Goal: Information Seeking & Learning: Find specific fact

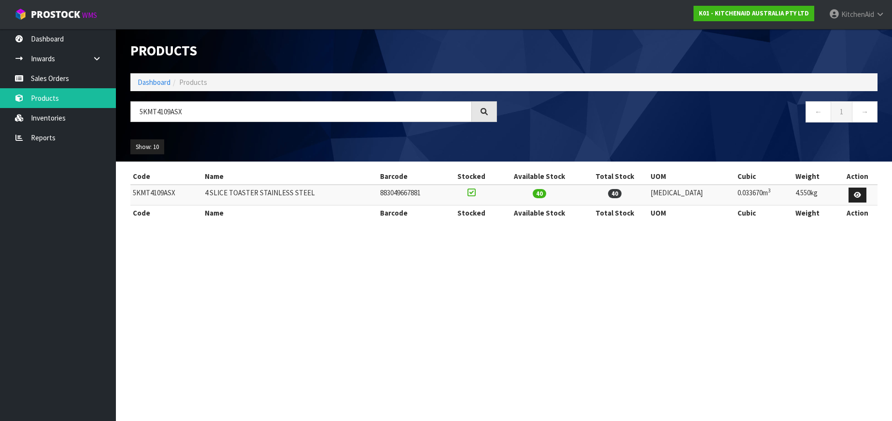
click at [147, 114] on input "5KMT4109ASX" at bounding box center [300, 111] width 341 height 21
click at [160, 111] on input "5KFP0719ACU" at bounding box center [300, 111] width 341 height 21
paste input "SM70SHXAAC"
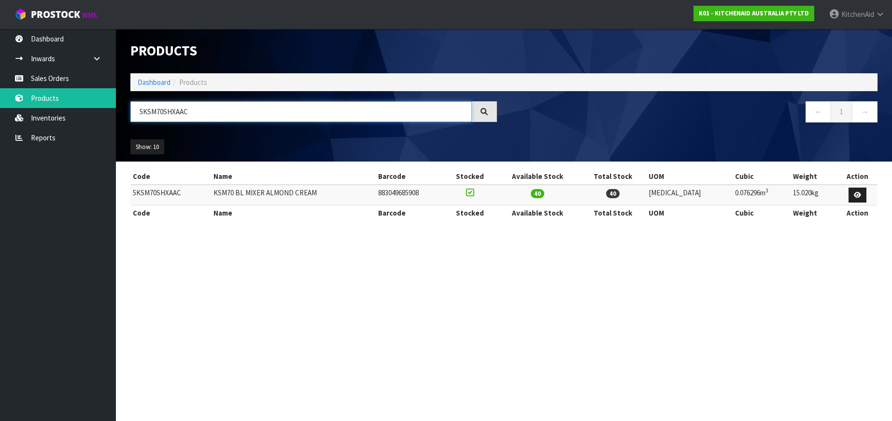
click at [152, 105] on input "5KSM70SHXAAC" at bounding box center [300, 111] width 341 height 21
paste input "KBC90N"
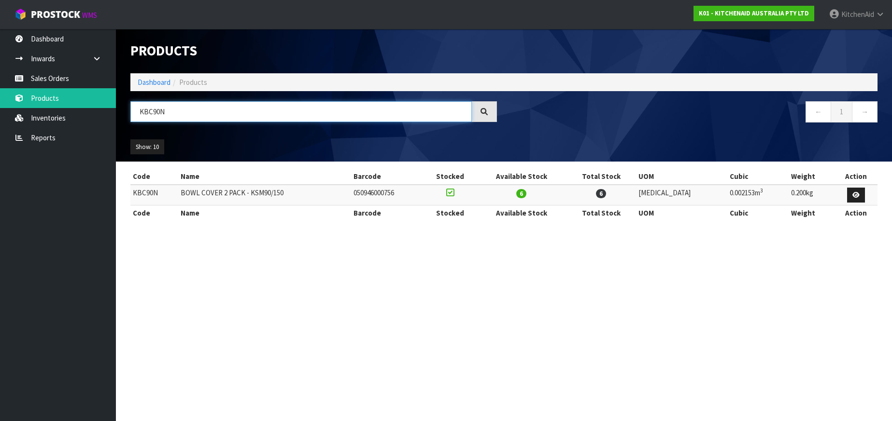
click at [148, 113] on input "KBC90N" at bounding box center [300, 111] width 341 height 21
paste input "5KHBRV00ABM"
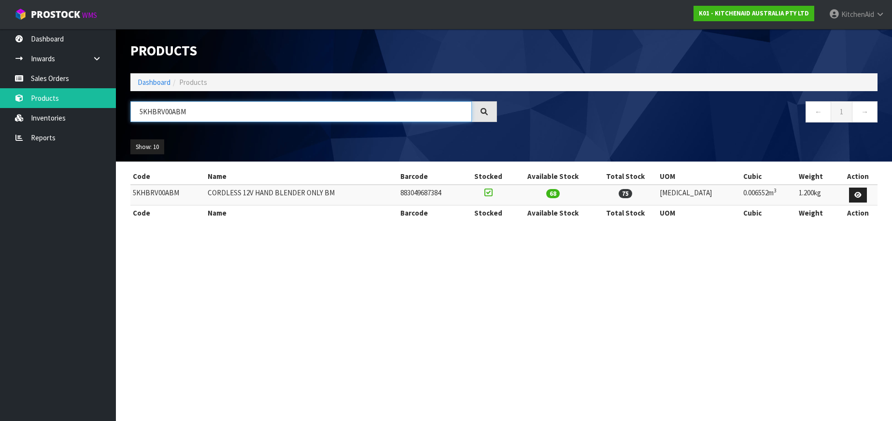
click at [154, 108] on input "5KHBRV00ABM" at bounding box center [300, 111] width 341 height 21
paste input "MR7"
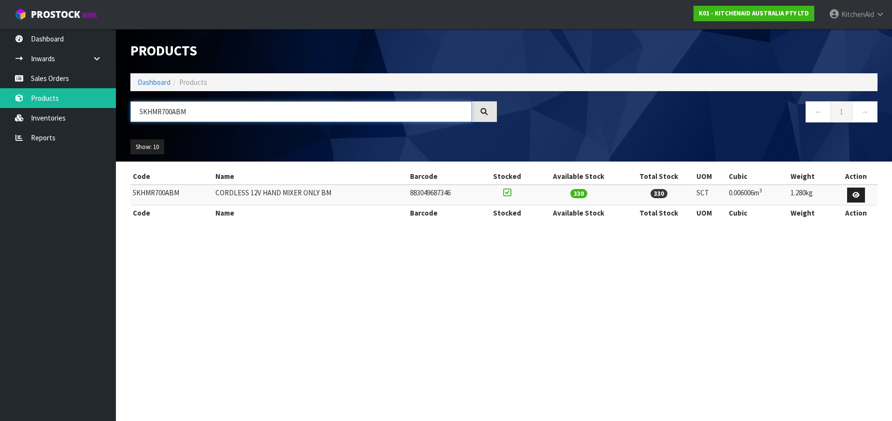
click at [154, 108] on input "5KHMR700ABM" at bounding box center [300, 111] width 341 height 21
paste input "TCR35"
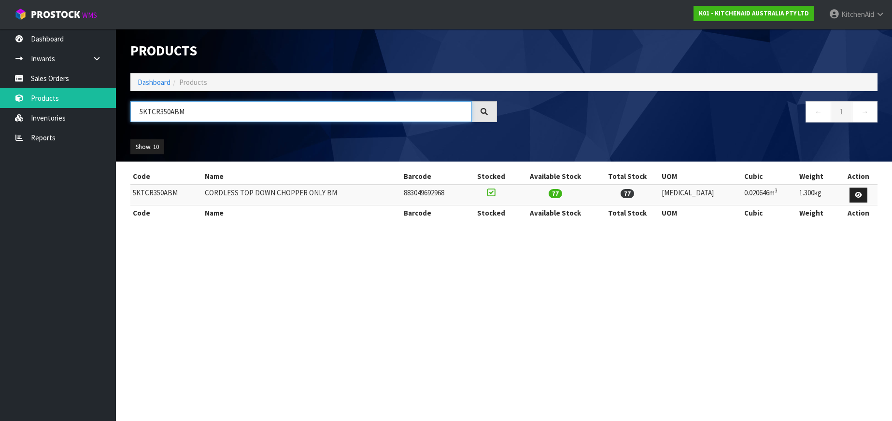
click at [160, 112] on input "5KTCR350ABM" at bounding box center [300, 111] width 341 height 21
paste input "KSM5GB"
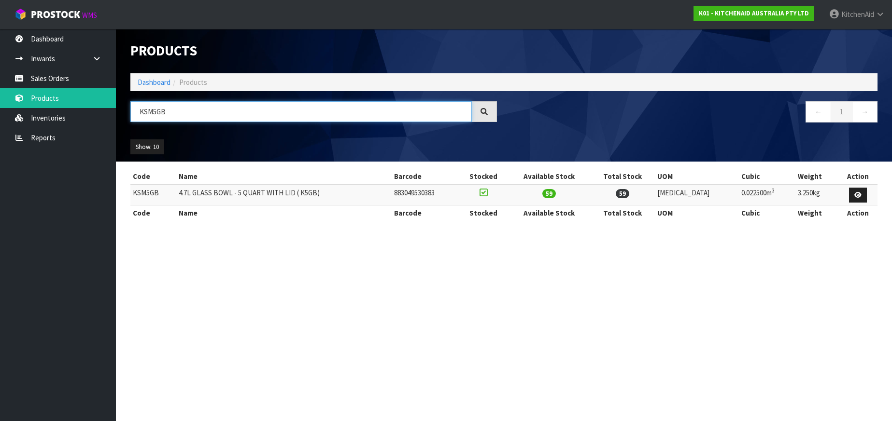
click at [149, 111] on input "KSM5GB" at bounding box center [300, 111] width 341 height 21
paste input "GM"
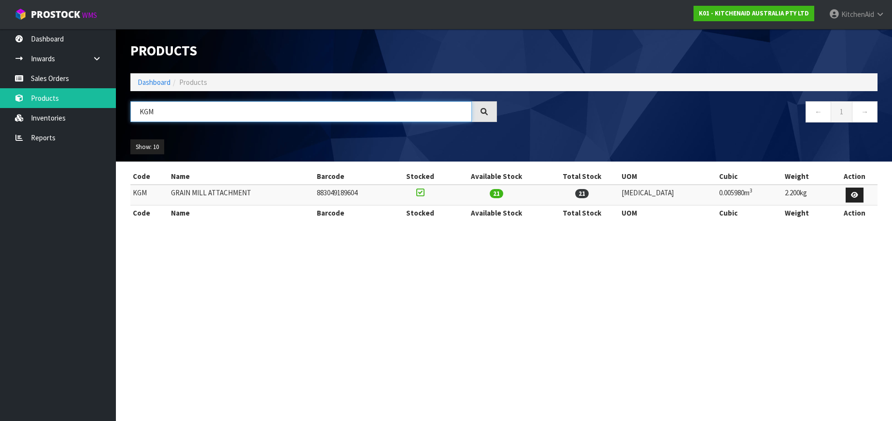
click at [146, 111] on input "KGM" at bounding box center [300, 111] width 341 height 21
paste input "5KEK1701AAC"
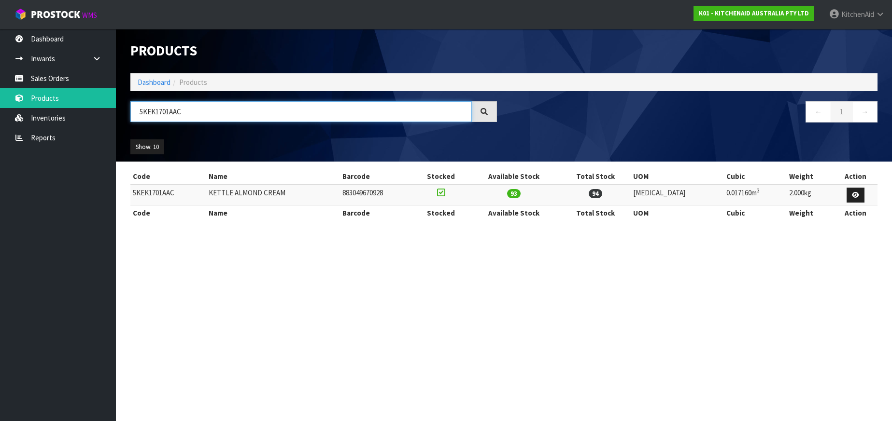
click at [160, 112] on input "5KEK1701AAC" at bounding box center [300, 111] width 341 height 21
paste input "PL"
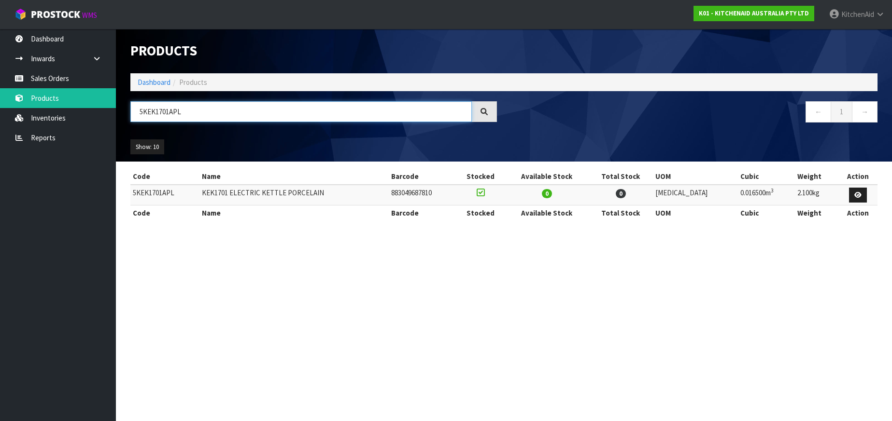
click at [153, 110] on input "5KEK1701APL" at bounding box center [300, 111] width 341 height 21
paste input "SX"
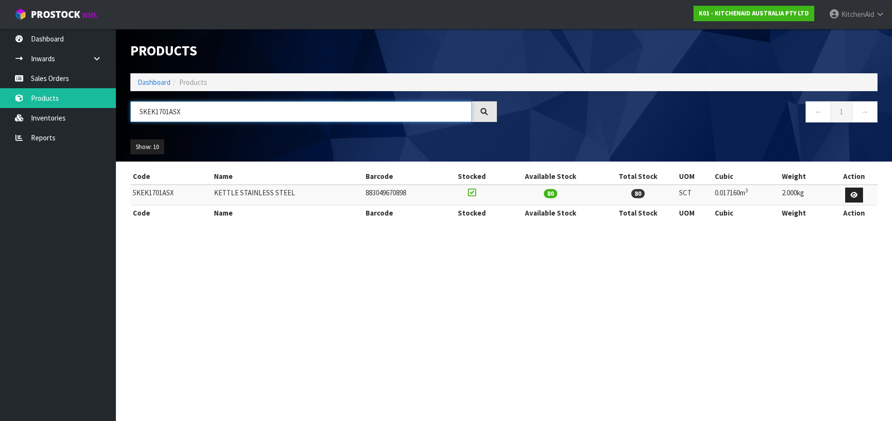
click at [147, 115] on input "5KEK1701ASX" at bounding box center [300, 111] width 341 height 21
paste input "SMMGAA"
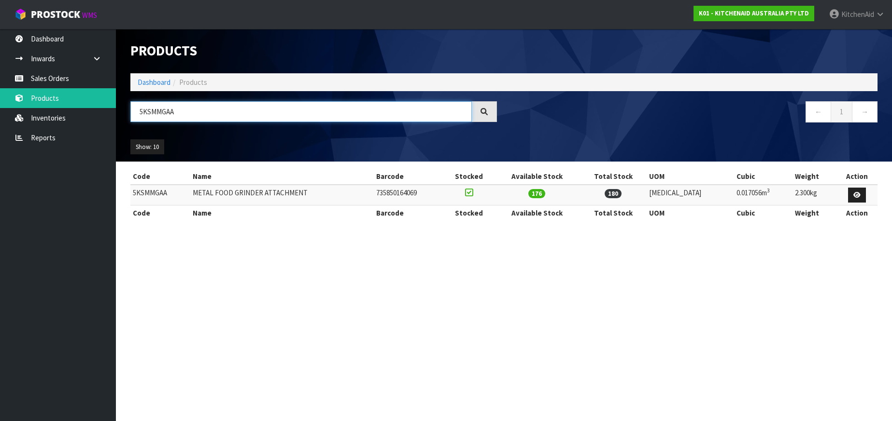
click at [148, 113] on input "5KSMMGAA" at bounding box center [300, 111] width 341 height 21
paste input "THPS"
click at [153, 109] on input "5KSMTHPS" at bounding box center [300, 111] width 341 height 21
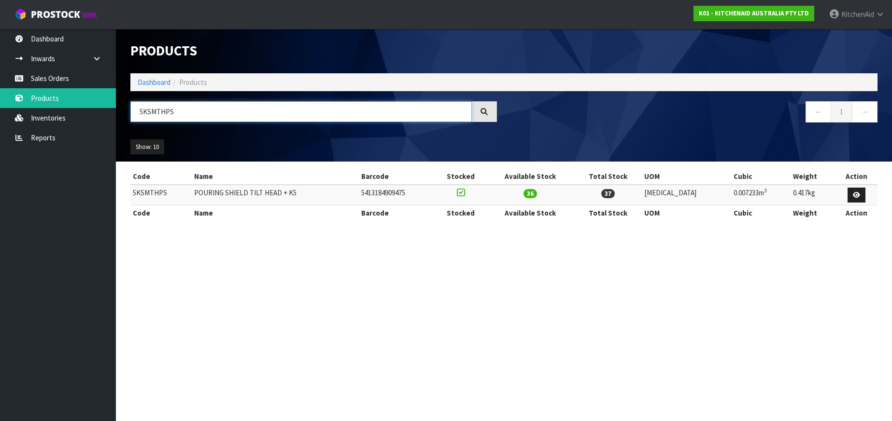
paste input "K5THSBP"
click at [146, 108] on input "K5THSBP" at bounding box center [300, 111] width 341 height 21
paste input "5KSM5THFBSS"
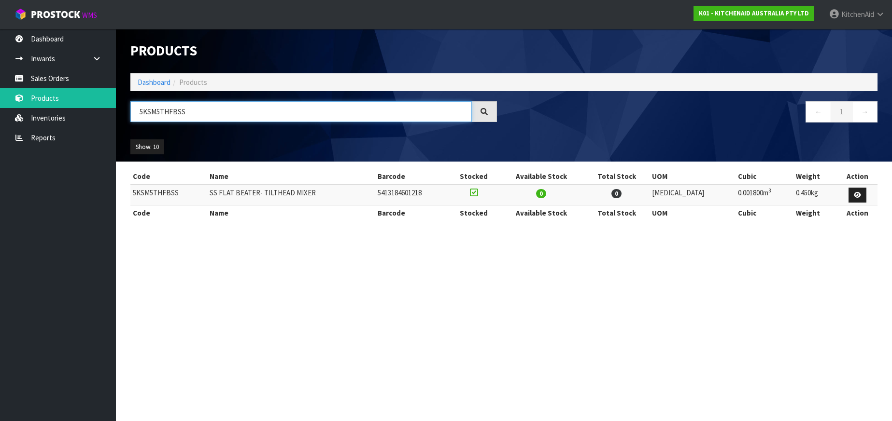
click at [154, 112] on input "5KSM5THFBSS" at bounding box center [300, 111] width 341 height 21
paste input "WW"
click at [147, 112] on input "5KSM5THWWSS" at bounding box center [300, 111] width 341 height 21
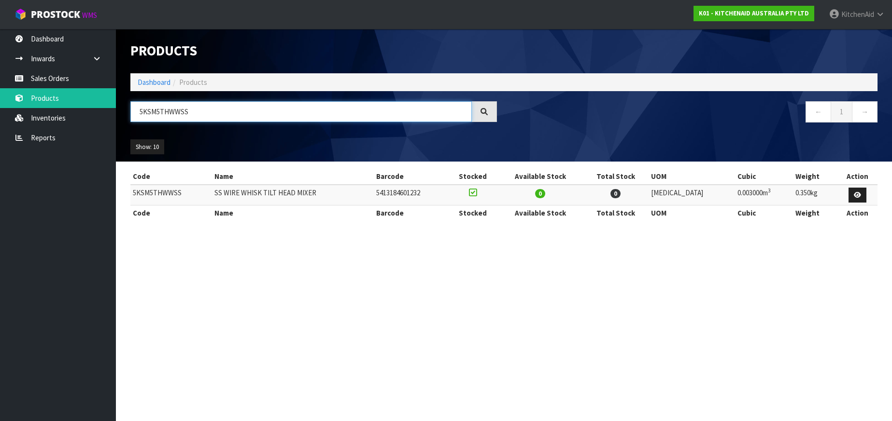
paste input "BL6W"
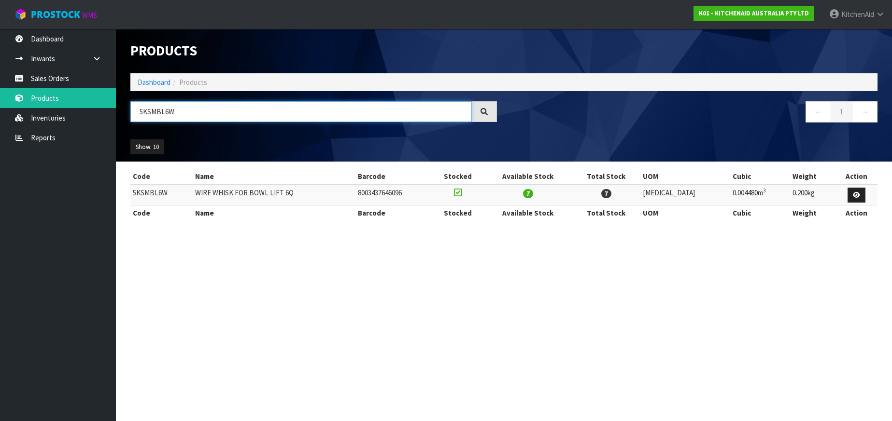
type input "5KSMBL6W"
